Goal: Information Seeking & Learning: Check status

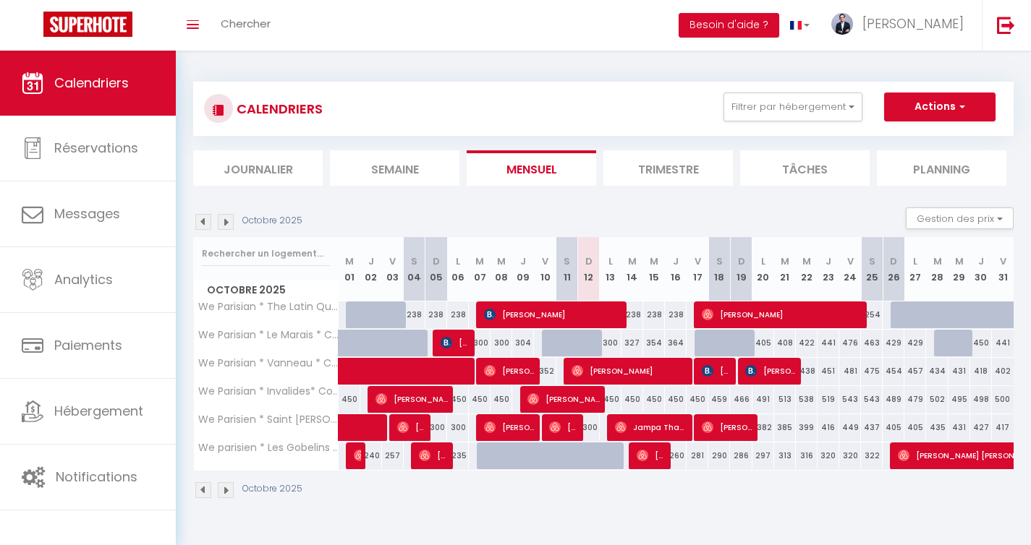
scroll to position [51, 0]
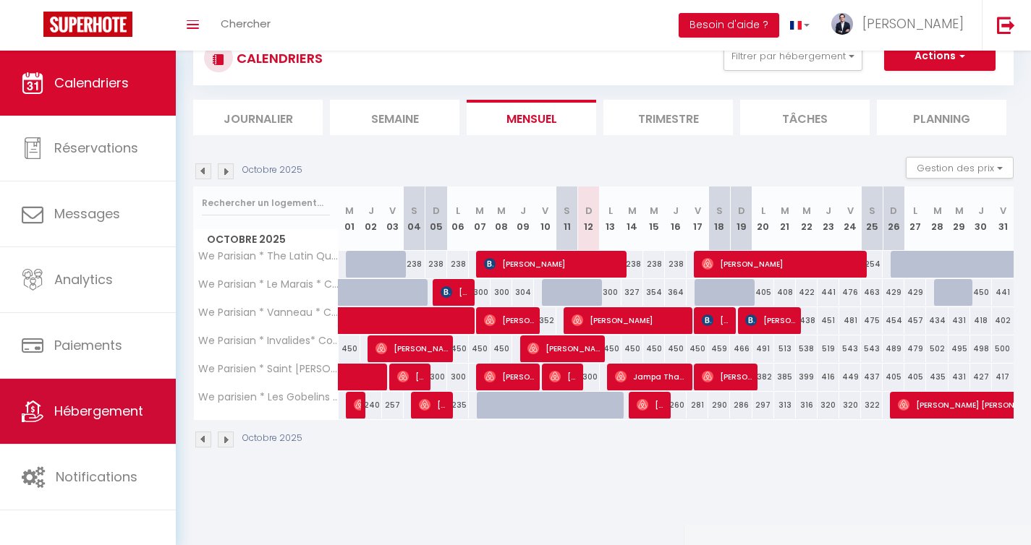
click at [109, 404] on span "Hébergement" at bounding box center [98, 411] width 89 height 18
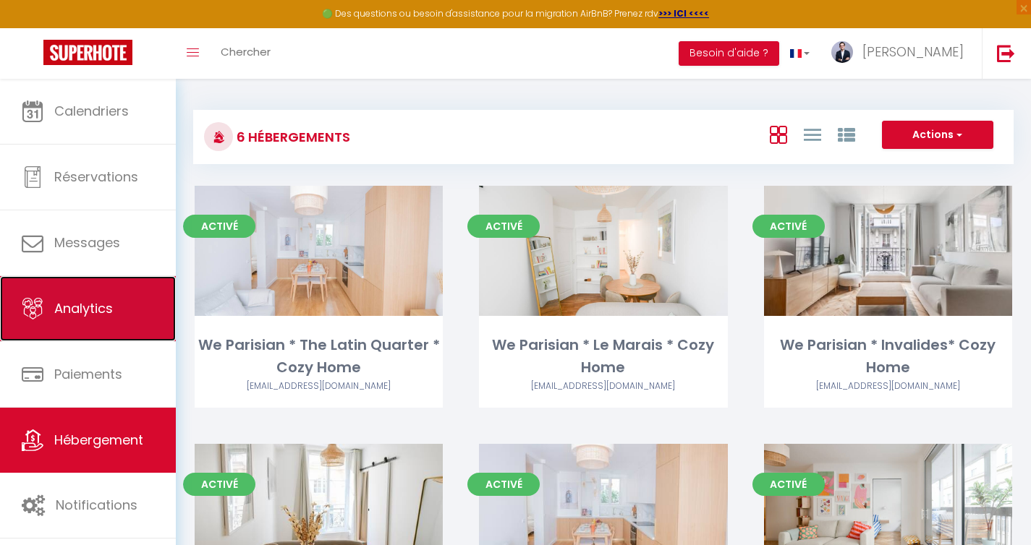
click at [88, 291] on link "Analytics" at bounding box center [88, 308] width 176 height 65
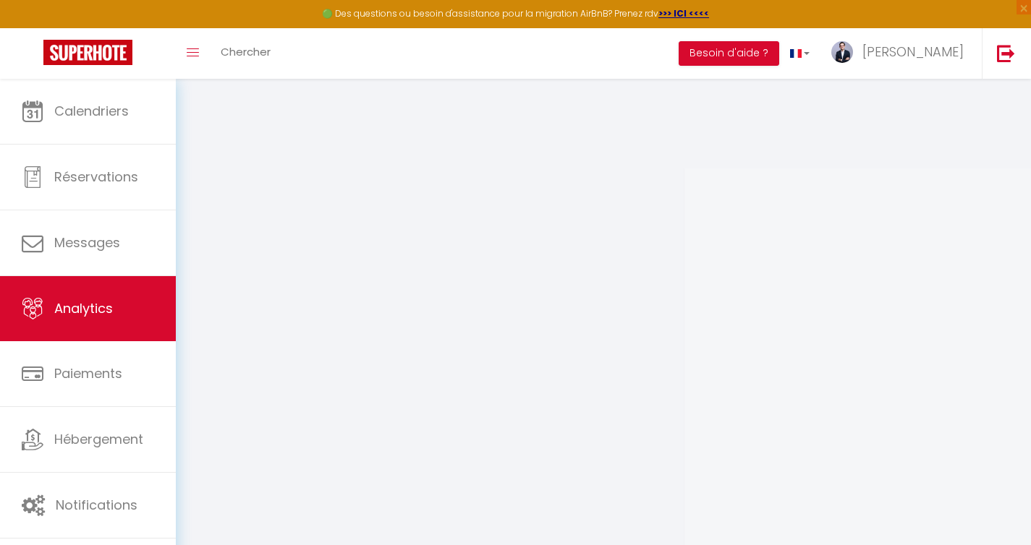
select select "2025"
select select "10"
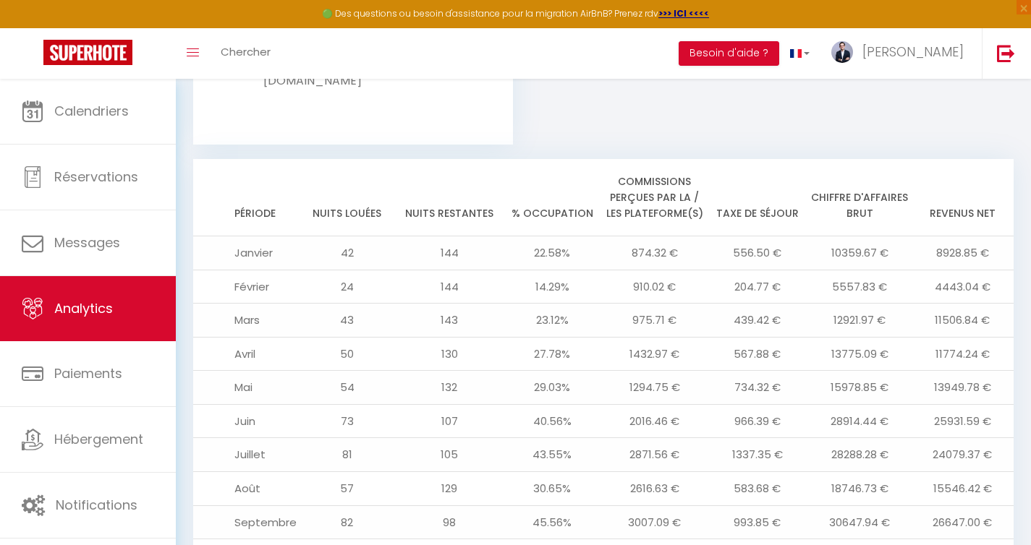
scroll to position [1608, 0]
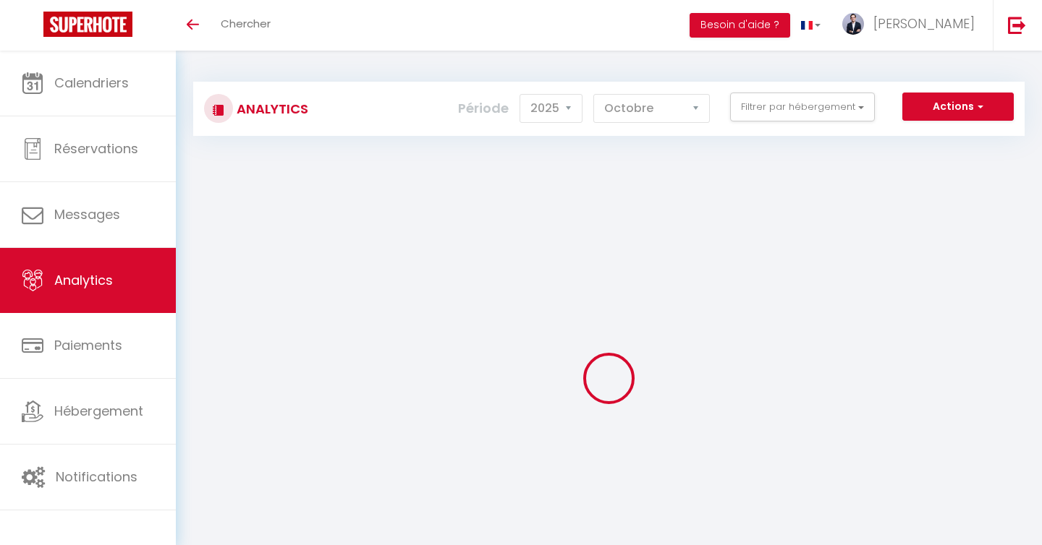
select select "2025"
select select "10"
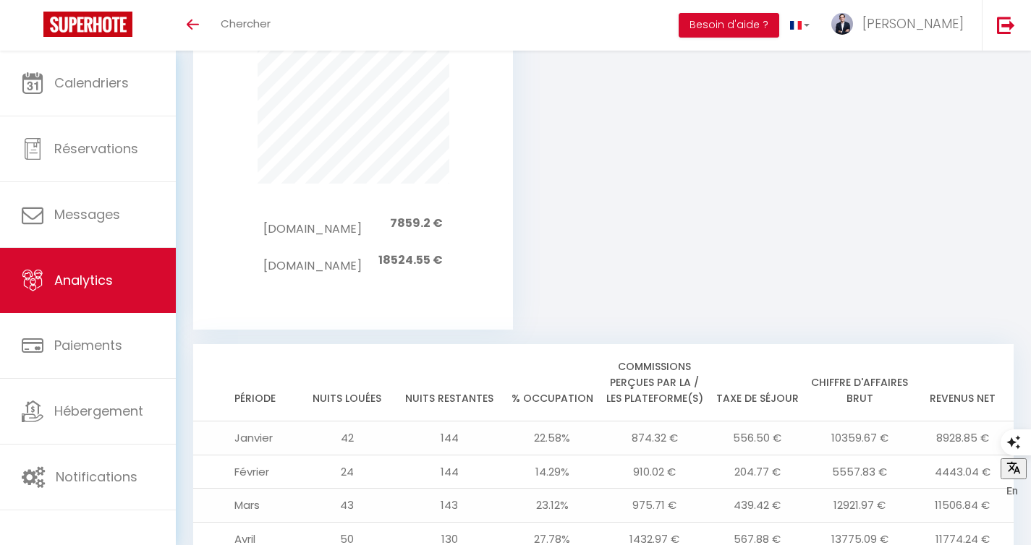
scroll to position [1580, 0]
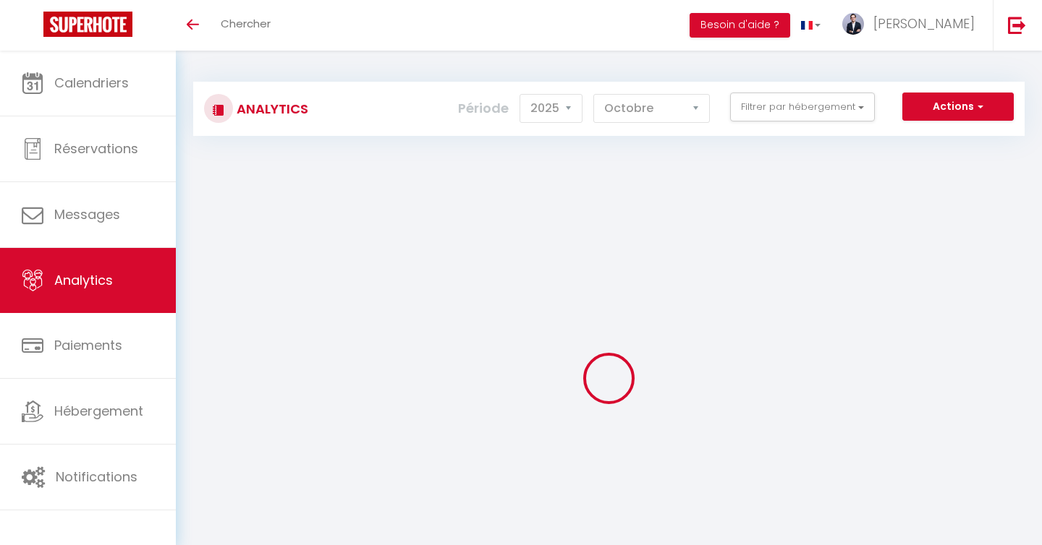
select select "2025"
select select "10"
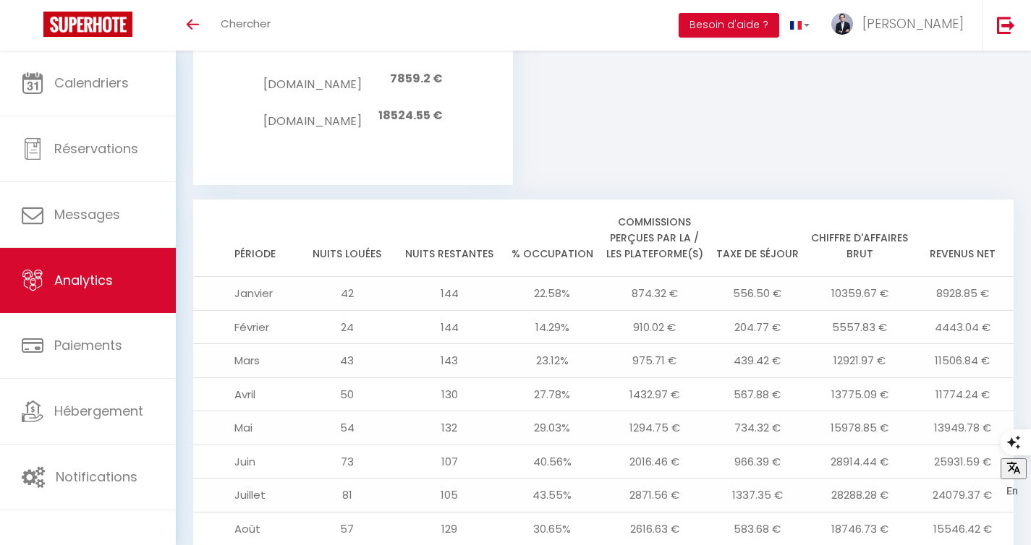
scroll to position [1580, 0]
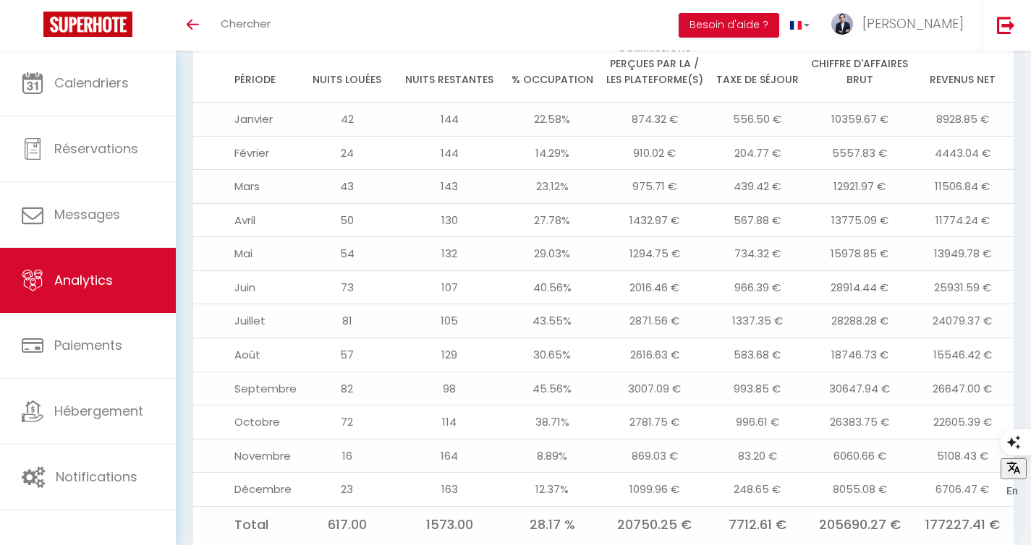
click at [556, 439] on td "8.89%" at bounding box center [552, 456] width 103 height 34
click at [555, 473] on td "12.37%" at bounding box center [552, 490] width 103 height 34
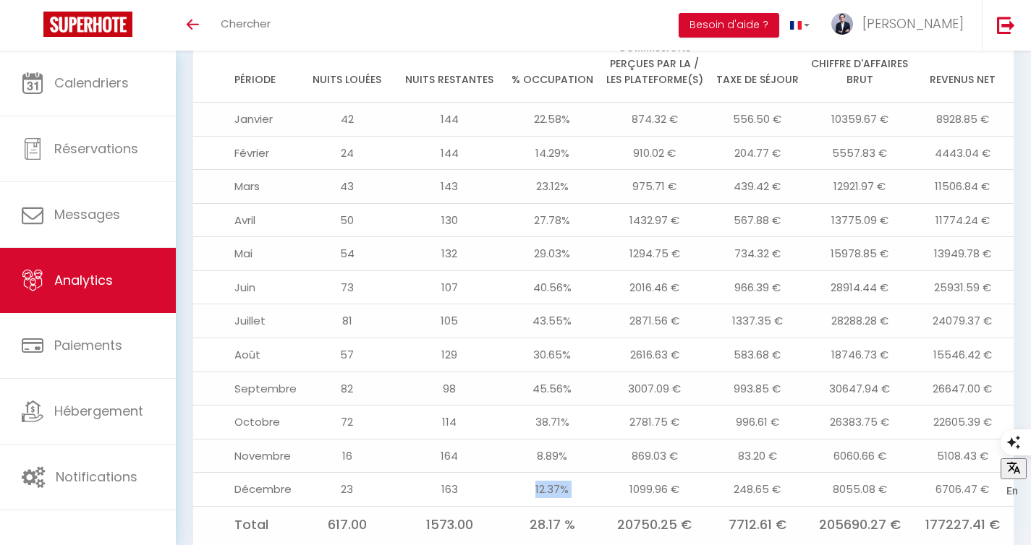
click at [555, 473] on td "12.37%" at bounding box center [552, 490] width 103 height 34
click at [550, 439] on td "8.89%" at bounding box center [552, 456] width 103 height 34
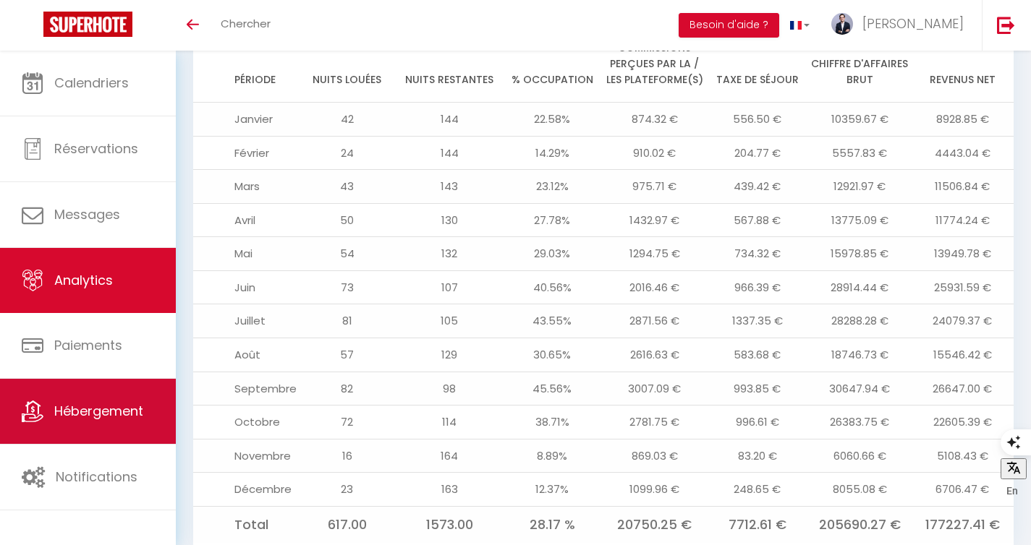
click at [121, 396] on link "Hébergement" at bounding box center [88, 411] width 176 height 65
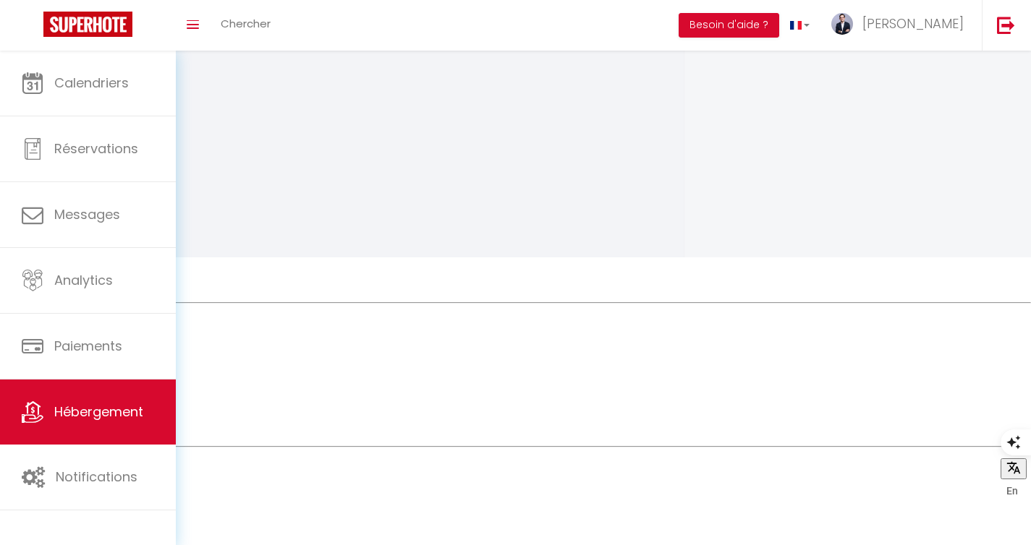
scroll to position [1499, 0]
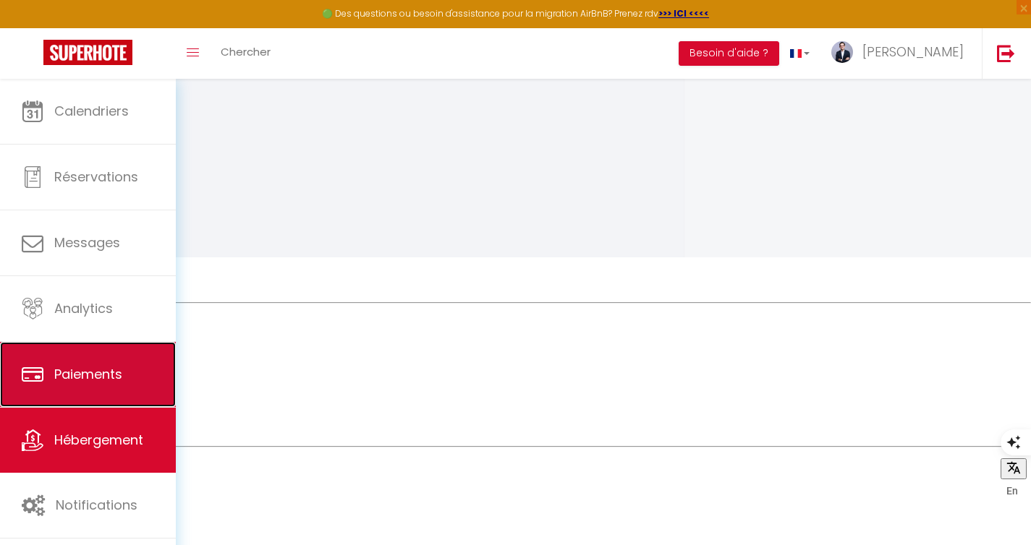
click at [98, 386] on link "Paiements" at bounding box center [88, 374] width 176 height 65
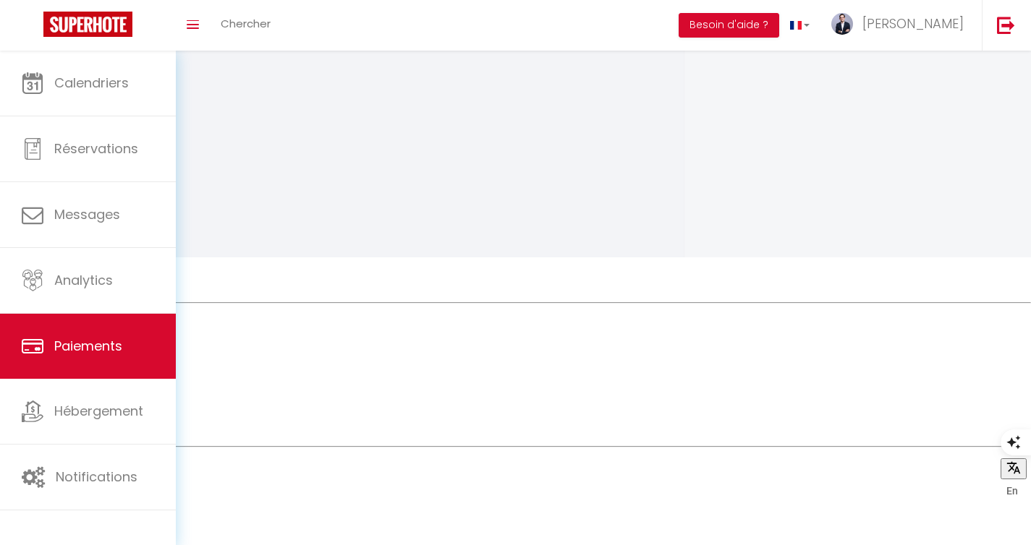
select select "2"
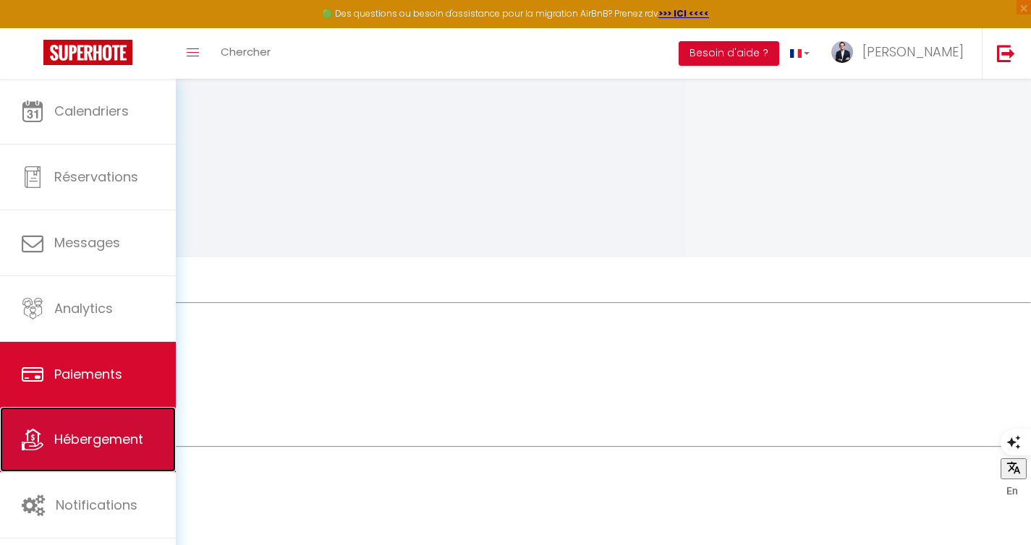
click at [104, 430] on span "Hébergement" at bounding box center [98, 439] width 89 height 18
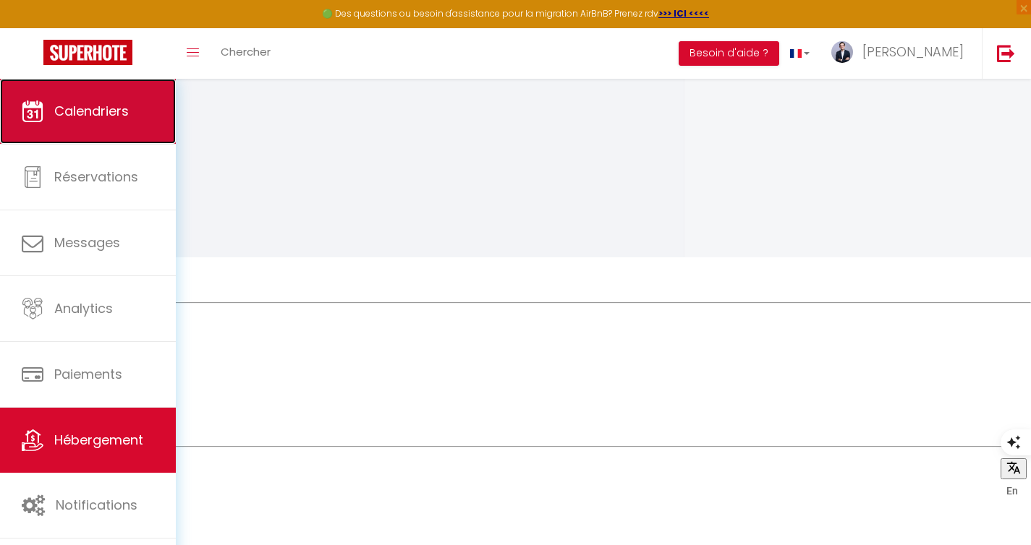
click at [129, 124] on link "Calendriers" at bounding box center [88, 111] width 176 height 65
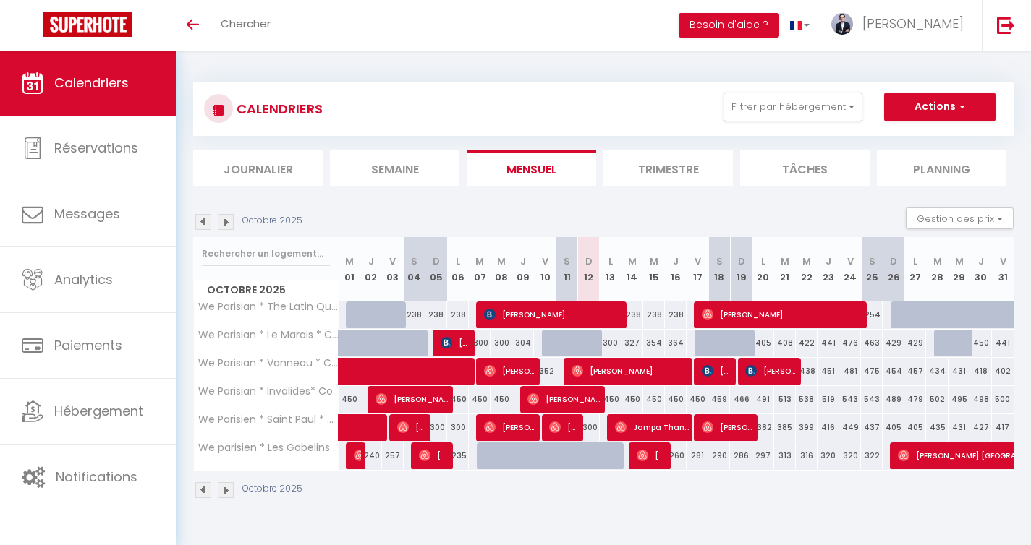
scroll to position [51, 0]
